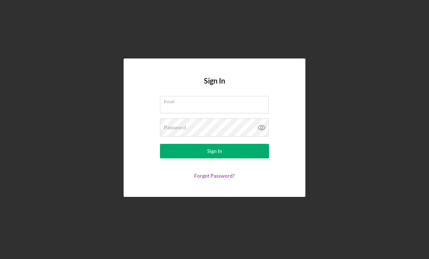
scroll to position [23, 0]
type input "[EMAIL_ADDRESS][DOMAIN_NAME]"
click at [214, 144] on button "Sign In" at bounding box center [214, 151] width 109 height 15
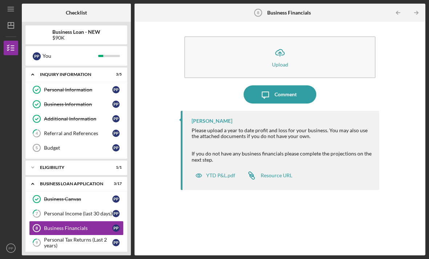
click at [83, 141] on link "Budget 5 Budget P P" at bounding box center [76, 148] width 95 height 15
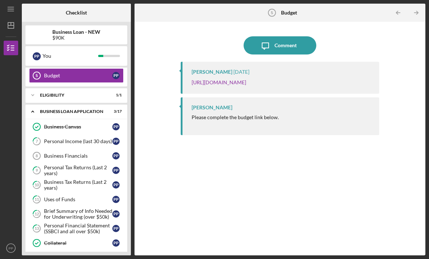
scroll to position [74, 0]
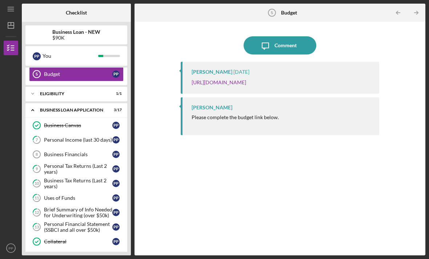
click at [84, 147] on link "Business Financials 8 Business Financials P P" at bounding box center [76, 154] width 95 height 15
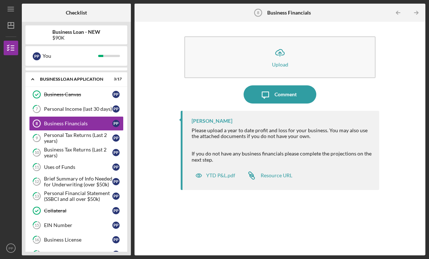
scroll to position [105, 0]
click at [74, 222] on div "EIN Number" at bounding box center [78, 225] width 68 height 6
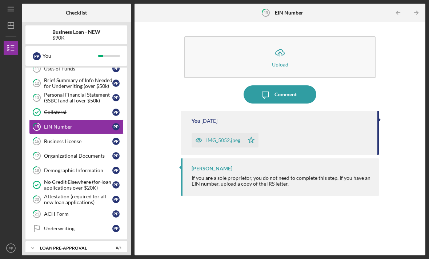
scroll to position [202, 0]
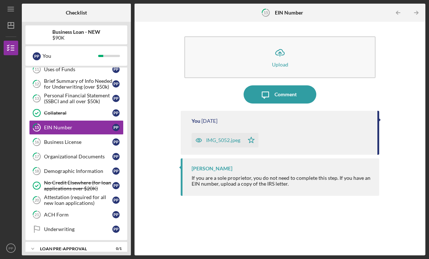
click at [71, 212] on div "ACH Form" at bounding box center [78, 215] width 68 height 6
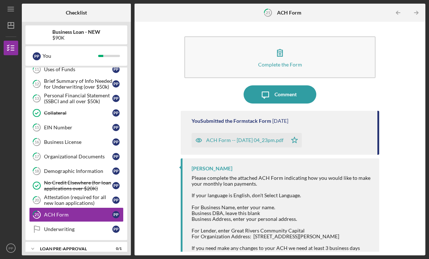
click at [87, 226] on div "Underwriting" at bounding box center [78, 229] width 68 height 6
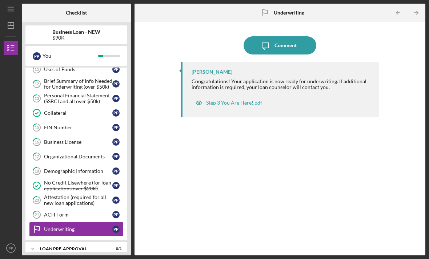
click at [86, 242] on div "Icon/Expander LOAN PRE-APPROVAL 0 / 1" at bounding box center [76, 249] width 102 height 15
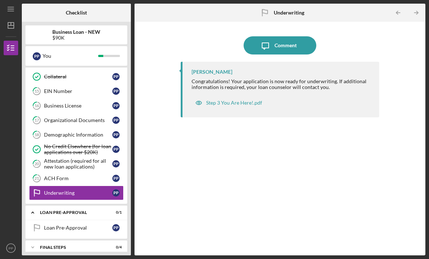
scroll to position [239, 0]
click at [79, 225] on div "Loan Pre-Approval" at bounding box center [78, 228] width 68 height 6
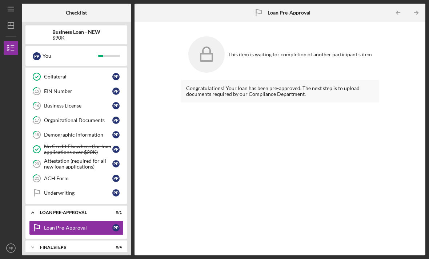
click at [76, 245] on div "FINAL STEPS" at bounding box center [72, 247] width 64 height 4
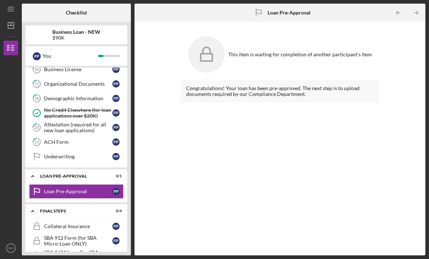
scroll to position [276, 0]
click at [76, 223] on div "Collateral Insurance" at bounding box center [78, 226] width 68 height 6
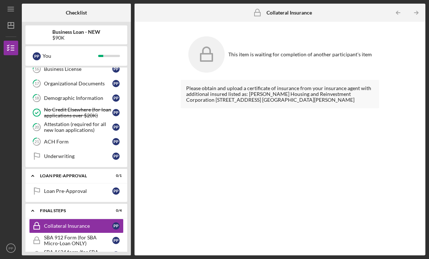
click at [77, 235] on div "SBA 912 Form (for SBA Micro-Loan ONLY)" at bounding box center [78, 241] width 68 height 12
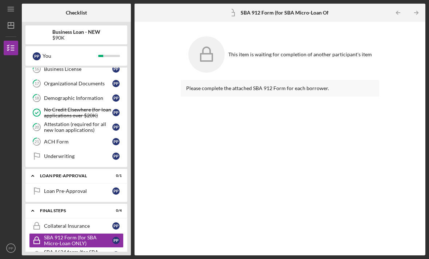
click at [74, 249] on div "SBA 1624 form (for SBA Micro-Loan ONLY)" at bounding box center [78, 255] width 68 height 12
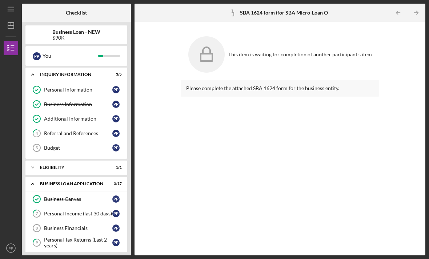
click at [217, 197] on div "Please complete the attached SBA 1624 form for the business entity." at bounding box center [280, 162] width 198 height 165
click at [230, 190] on div "Please complete the attached SBA 1624 form for the business entity." at bounding box center [280, 162] width 198 height 165
click at [232, 174] on div "Please complete the attached SBA 1624 form for the business entity." at bounding box center [280, 162] width 198 height 165
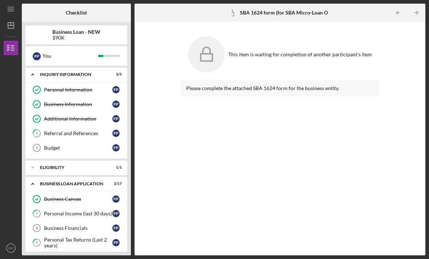
click at [232, 174] on div "Please complete the attached SBA 1624 form for the business entity." at bounding box center [280, 162] width 198 height 165
click at [235, 152] on div "Please complete the attached SBA 1624 form for the business entity." at bounding box center [280, 162] width 198 height 165
click at [229, 104] on div "Please complete the attached SBA 1624 form for the business entity." at bounding box center [280, 162] width 198 height 165
click at [214, 84] on div "Please complete the attached SBA 1624 form for the business entity." at bounding box center [280, 162] width 198 height 165
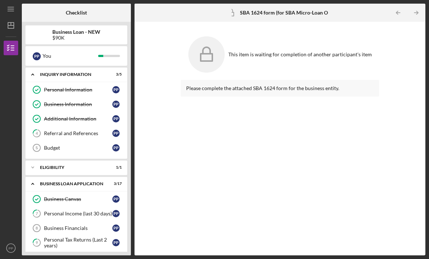
click at [175, 93] on div "This item is waiting for completion of another participant's item Please comple…" at bounding box center [280, 138] width 284 height 226
click at [189, 106] on div "Please complete the attached SBA 1624 form for the business entity." at bounding box center [280, 162] width 198 height 165
click at [189, 105] on div "Please complete the attached SBA 1624 form for the business entity." at bounding box center [280, 162] width 198 height 165
click at [202, 116] on div "Please complete the attached SBA 1624 form for the business entity." at bounding box center [280, 162] width 198 height 165
